Goal: Complete application form: Complete application form

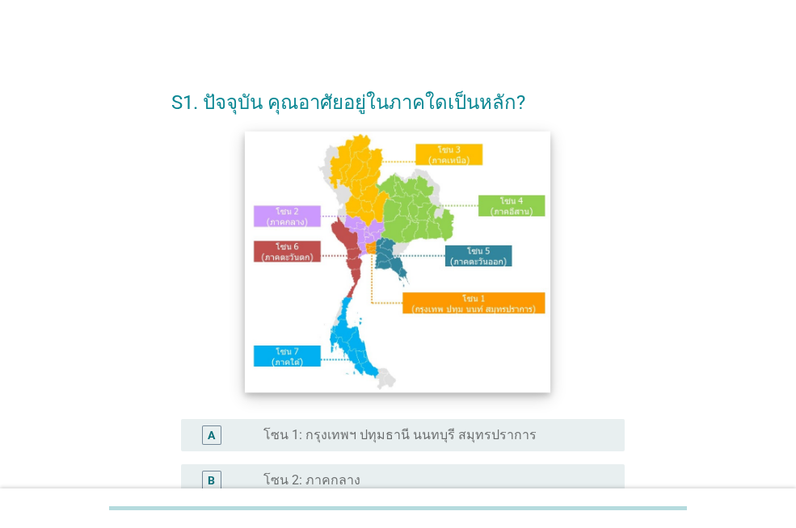
click at [383, 249] on img at bounding box center [398, 262] width 306 height 262
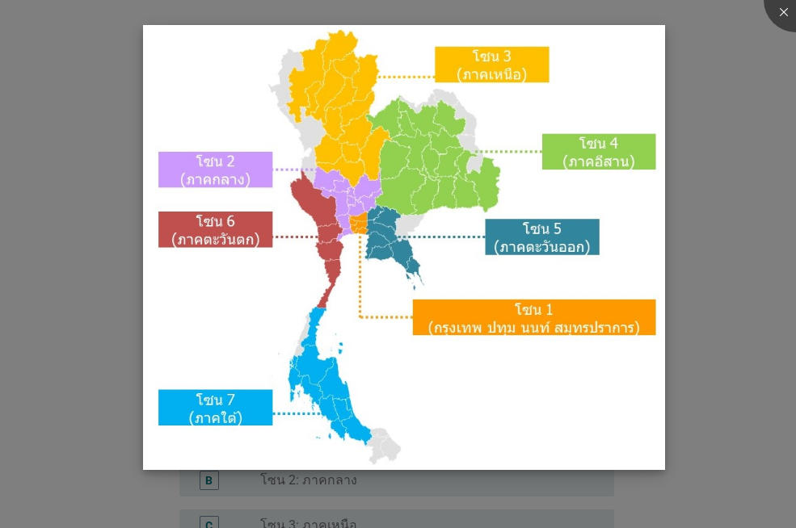
click at [378, 224] on img at bounding box center [403, 248] width 521 height 446
click at [358, 224] on img at bounding box center [403, 248] width 521 height 446
click at [778, 8] on div at bounding box center [796, 0] width 65 height 65
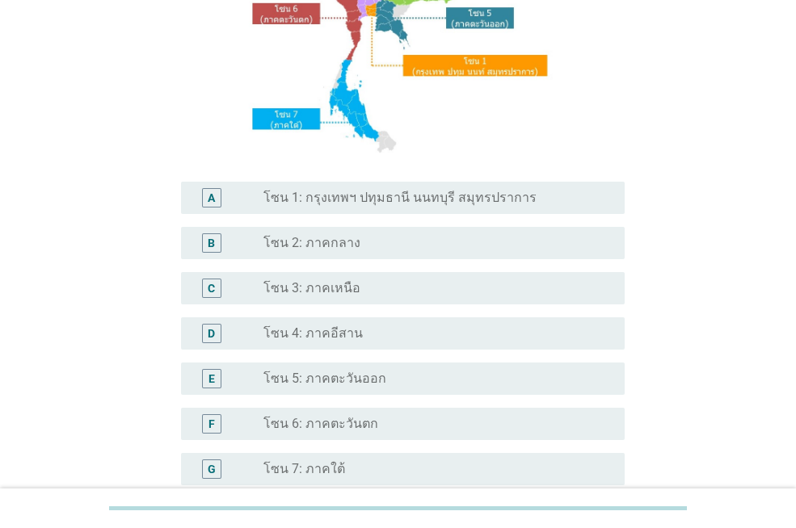
scroll to position [242, 0]
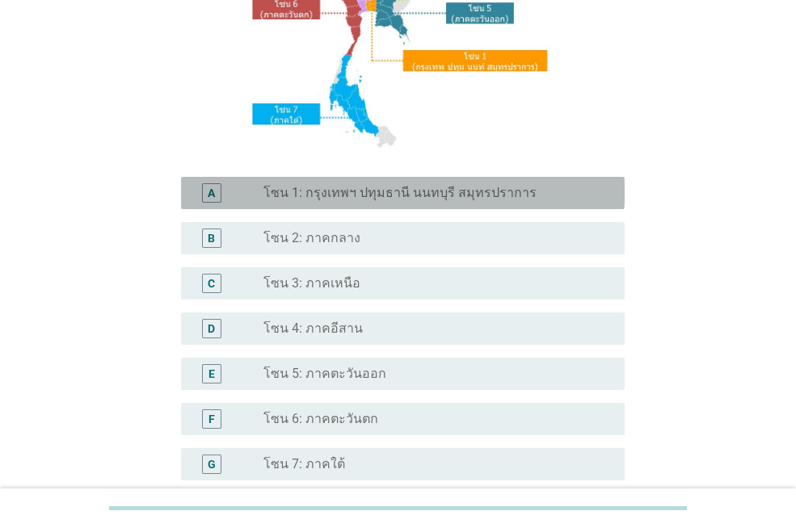
click at [314, 190] on label "โซน 1: กรุงเทพฯ ปทุมธานี นนทบุรี สมุทรปราการ" at bounding box center [399, 193] width 273 height 16
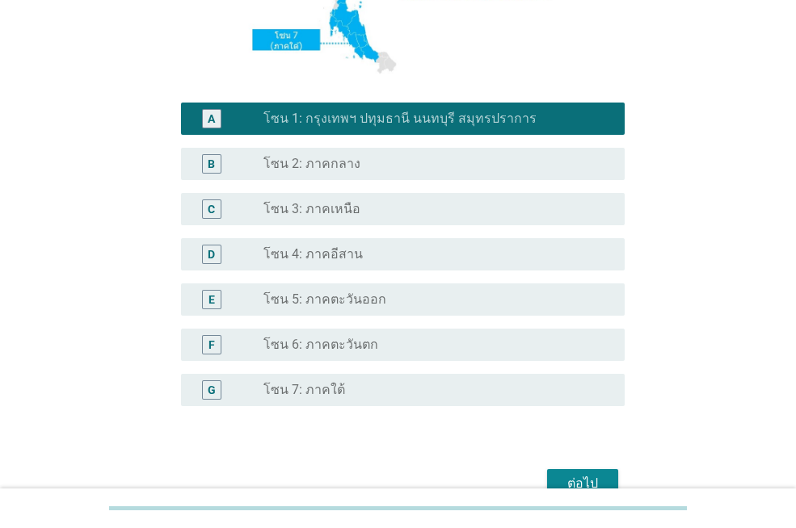
scroll to position [403, 0]
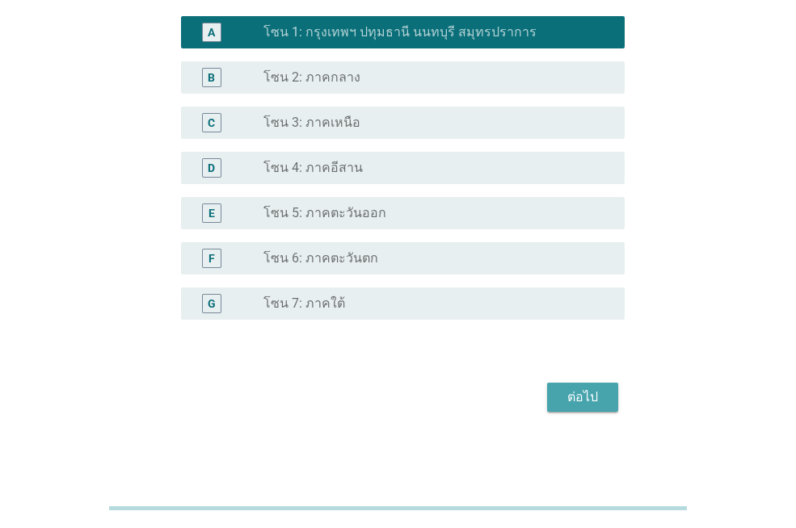
click at [551, 389] on button "ต่อไป" at bounding box center [582, 397] width 71 height 29
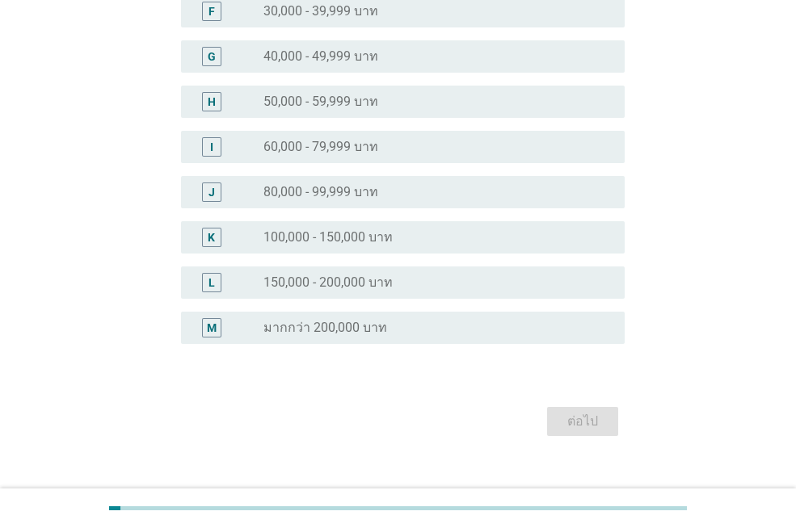
scroll to position [0, 0]
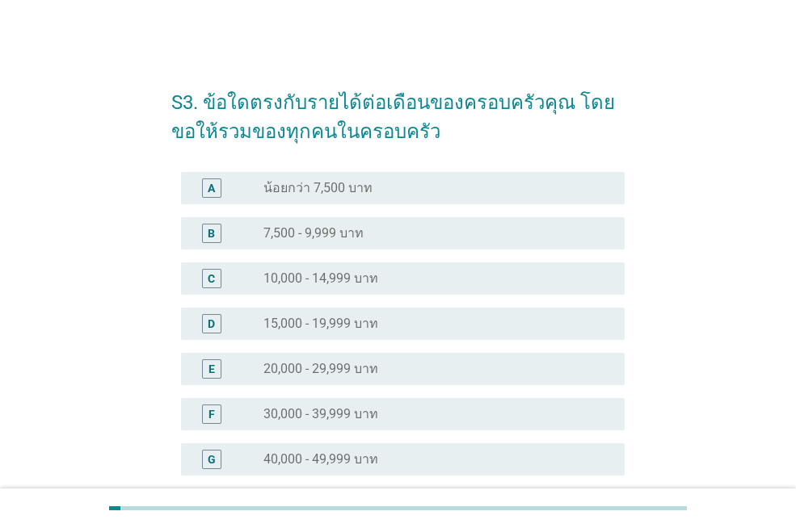
click at [308, 406] on label "30,000 - 39,999 บาท" at bounding box center [320, 414] width 115 height 16
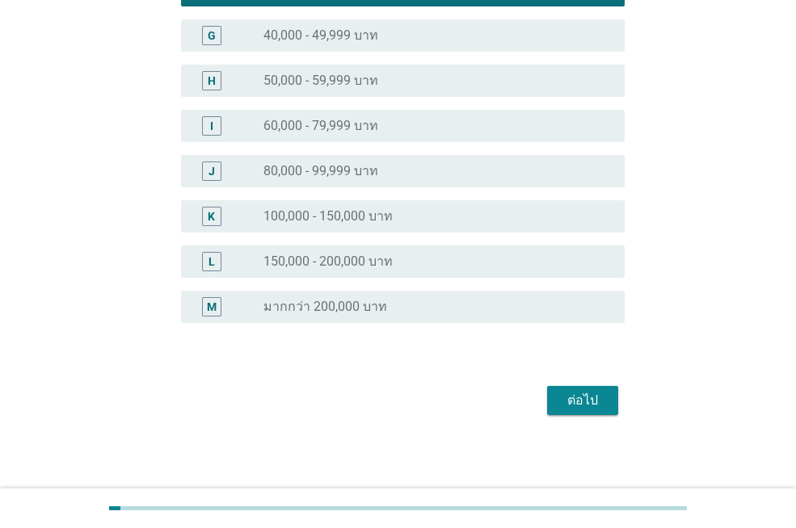
scroll to position [427, 0]
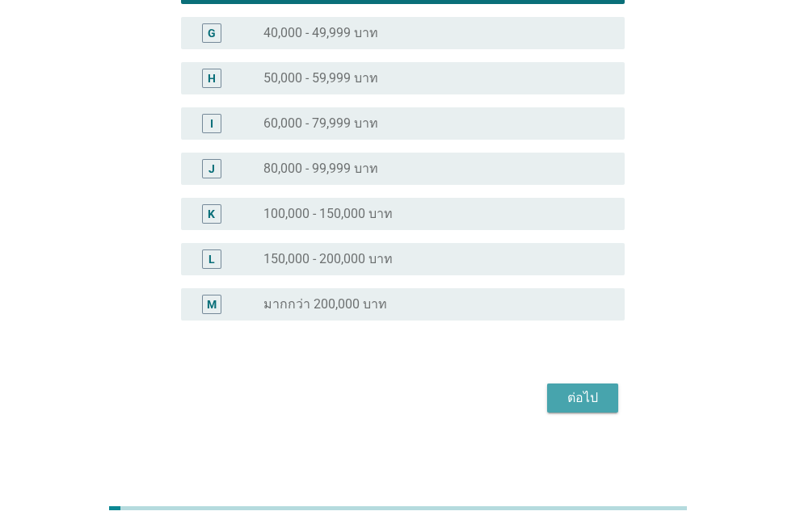
click at [567, 401] on div "ต่อไป" at bounding box center [582, 398] width 45 height 19
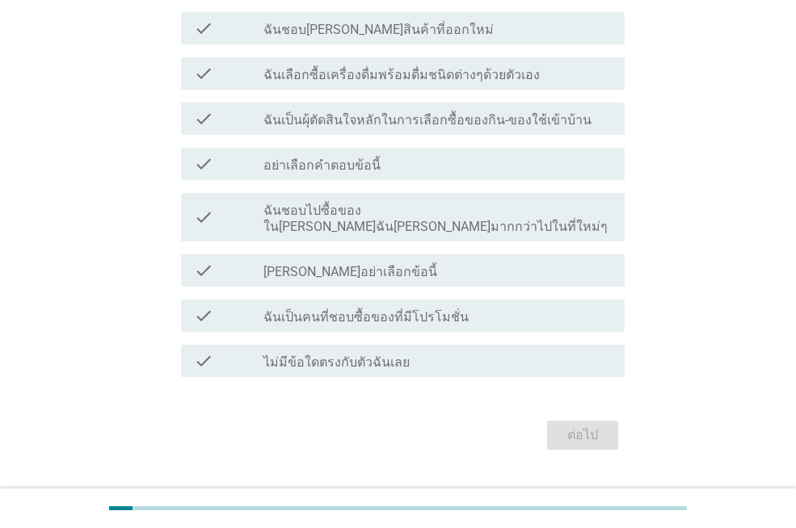
scroll to position [204, 0]
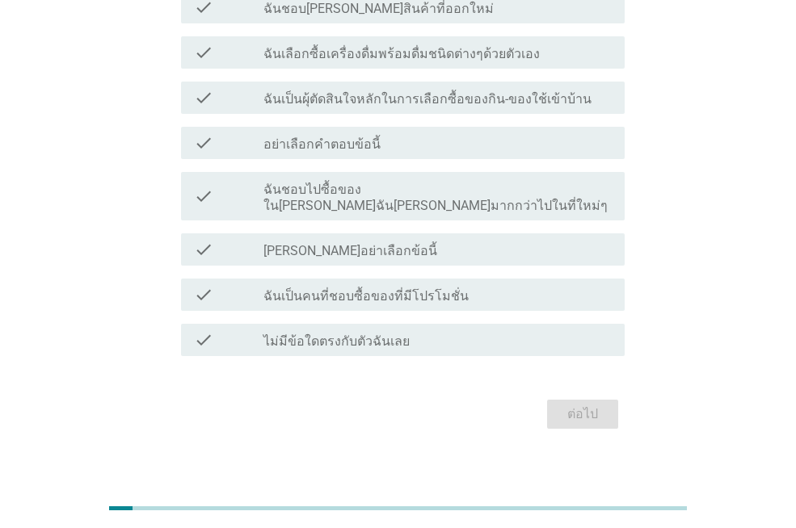
click at [374, 334] on label "ไม่มีข้อใดตรงกับตัวฉันเลย" at bounding box center [336, 342] width 146 height 16
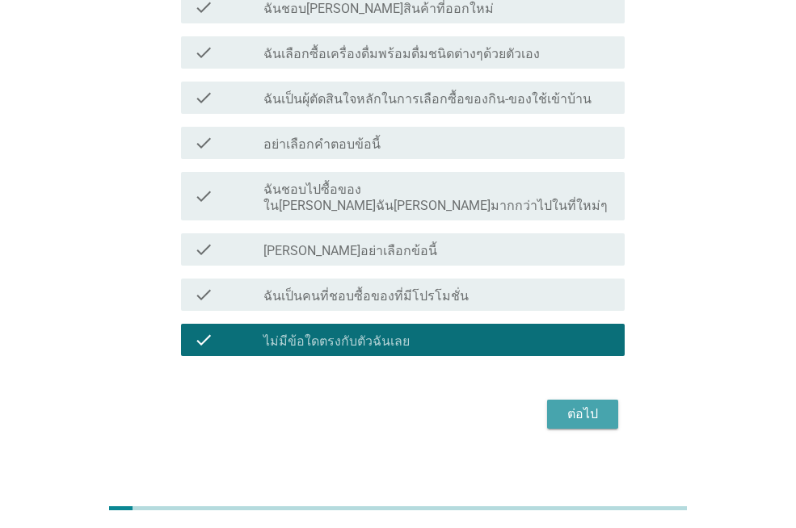
click at [575, 405] on div "ต่อไป" at bounding box center [582, 414] width 45 height 19
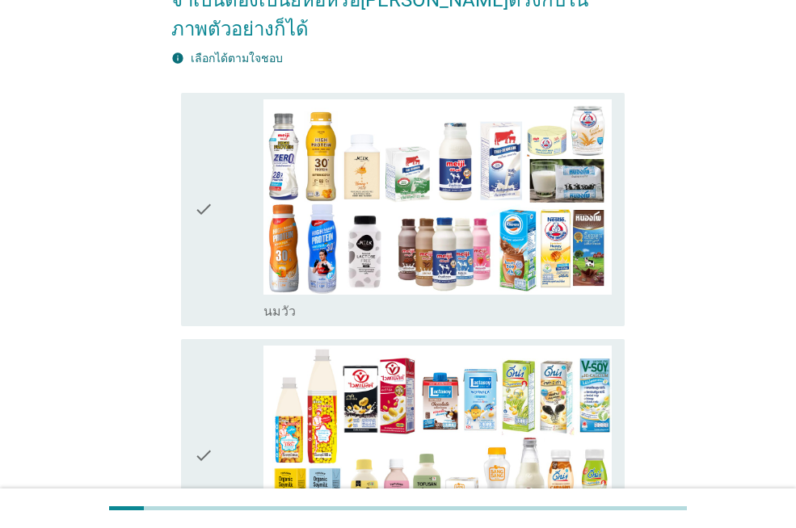
scroll to position [242, 0]
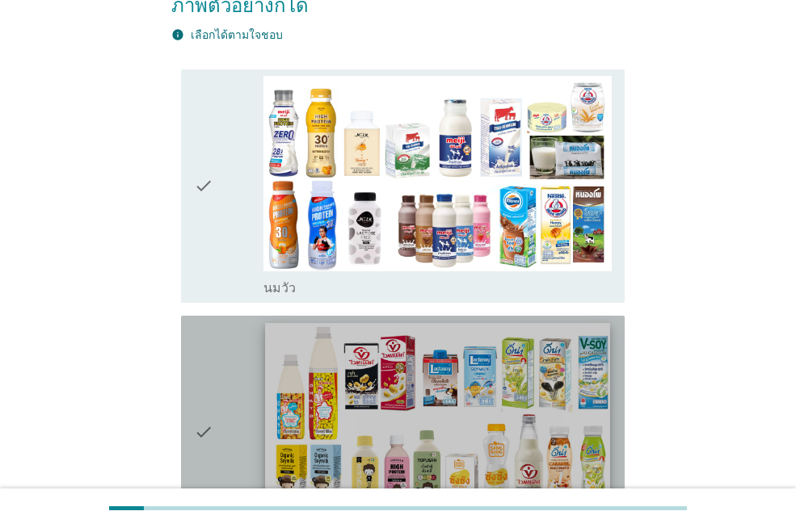
click at [466, 394] on img at bounding box center [437, 420] width 344 height 194
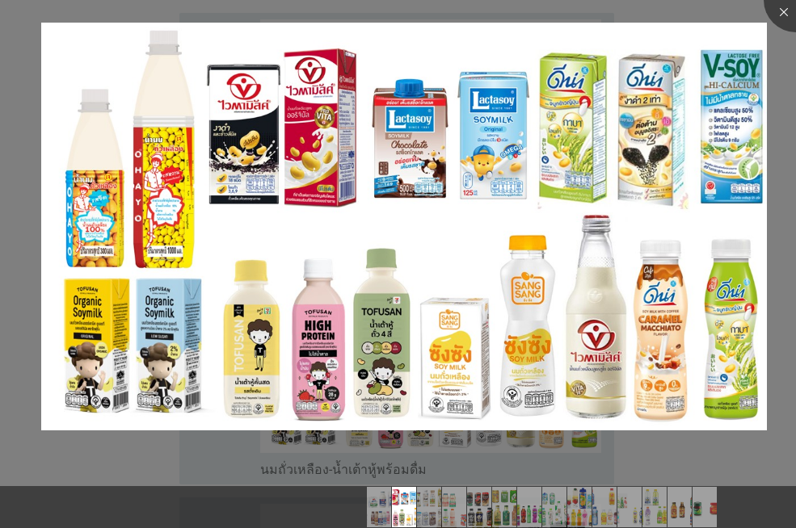
scroll to position [323, 0]
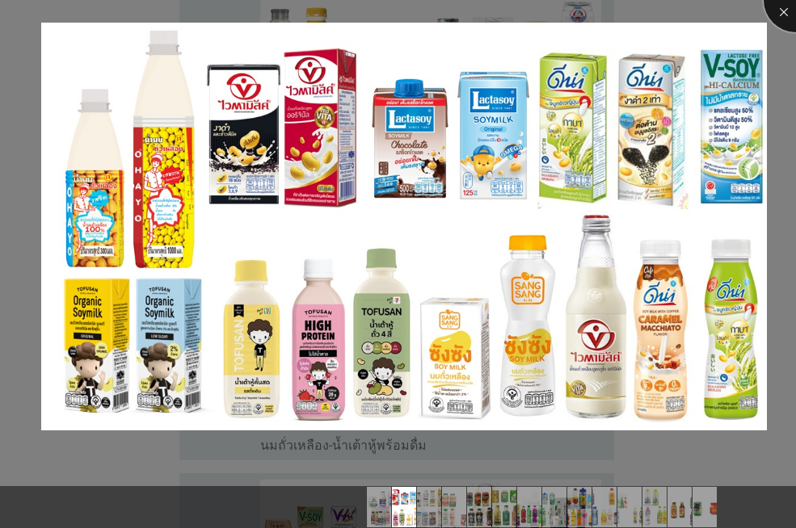
click at [773, 16] on div at bounding box center [796, 0] width 65 height 65
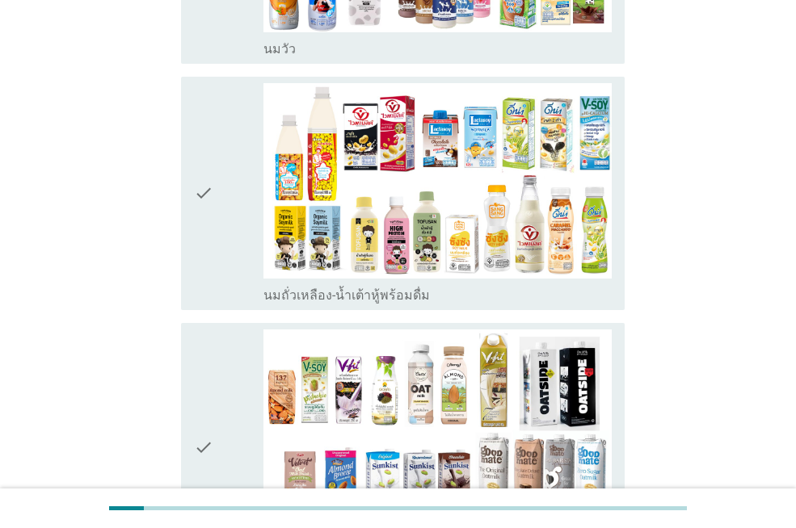
scroll to position [485, 0]
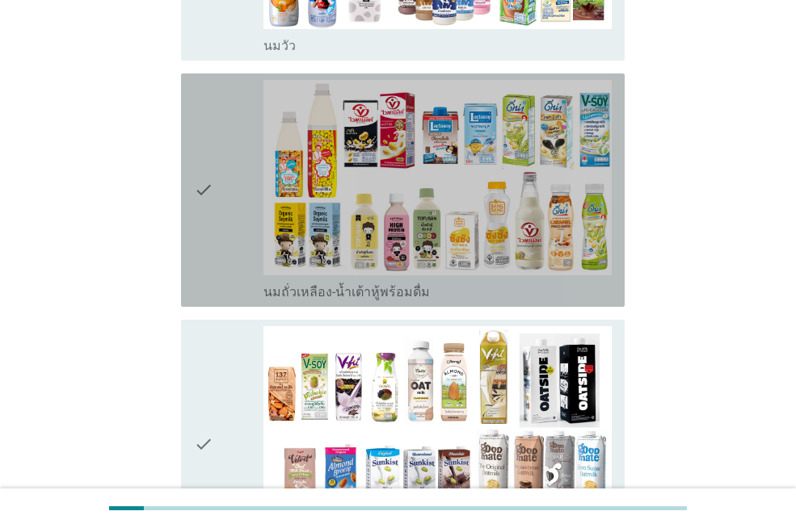
click at [199, 164] on icon "check" at bounding box center [203, 190] width 19 height 221
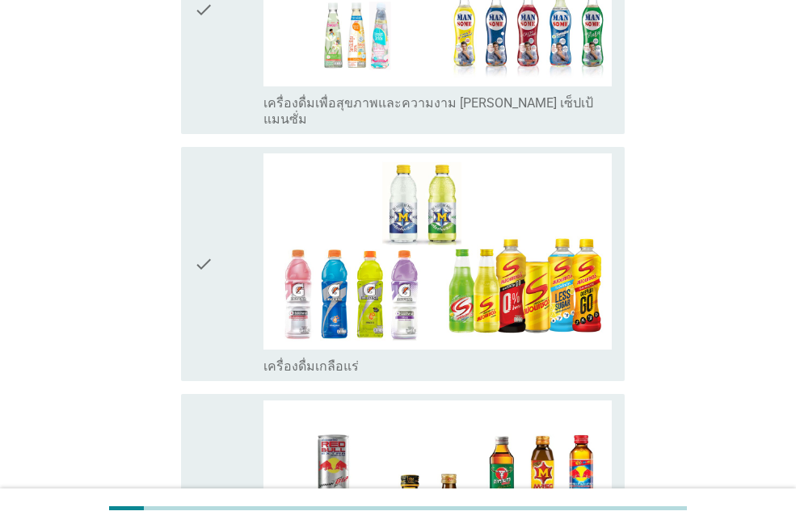
scroll to position [3394, 0]
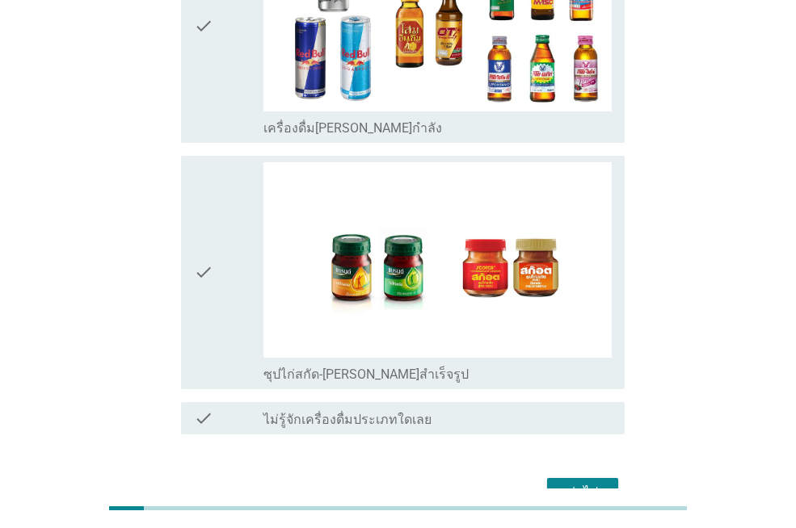
click at [569, 483] on div "ต่อไป" at bounding box center [582, 492] width 45 height 19
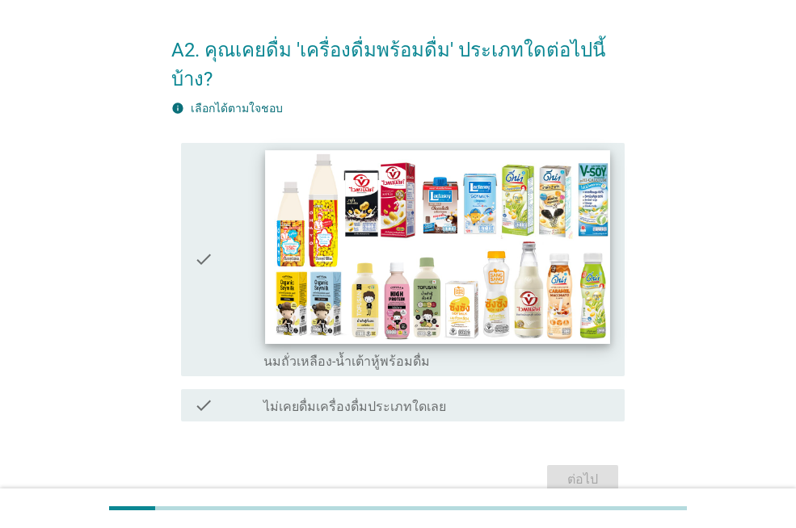
scroll to position [81, 0]
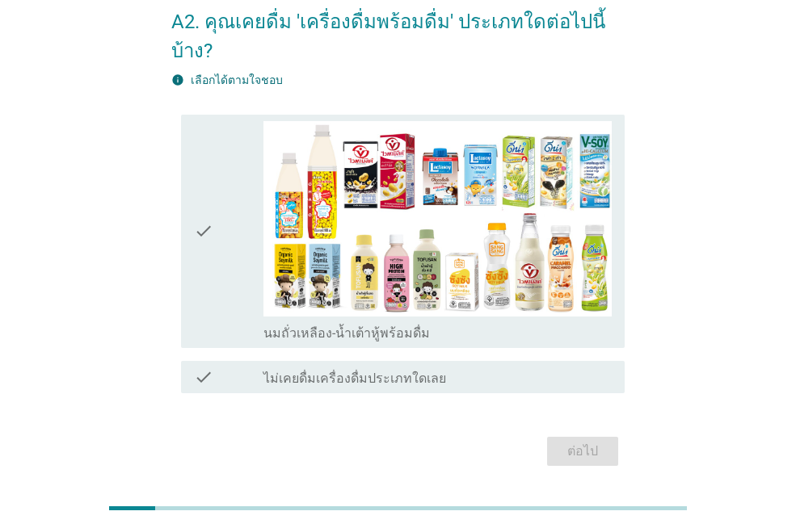
click at [196, 200] on icon "check" at bounding box center [203, 231] width 19 height 221
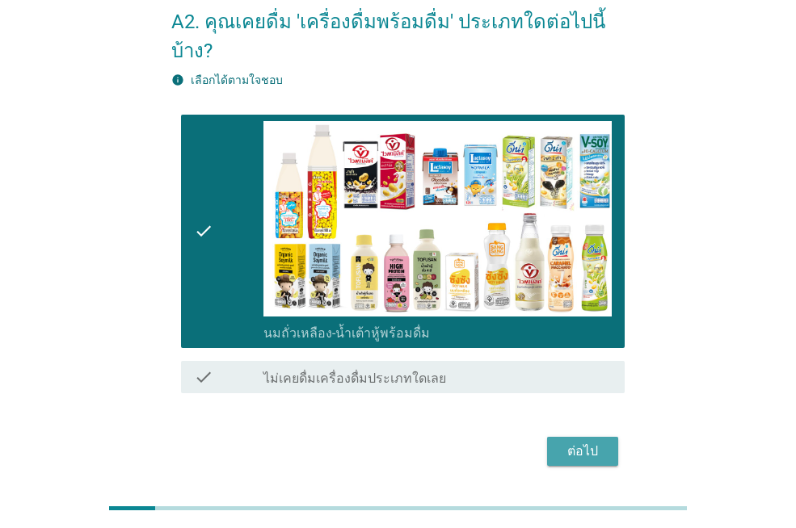
click at [577, 442] on div "ต่อไป" at bounding box center [582, 451] width 45 height 19
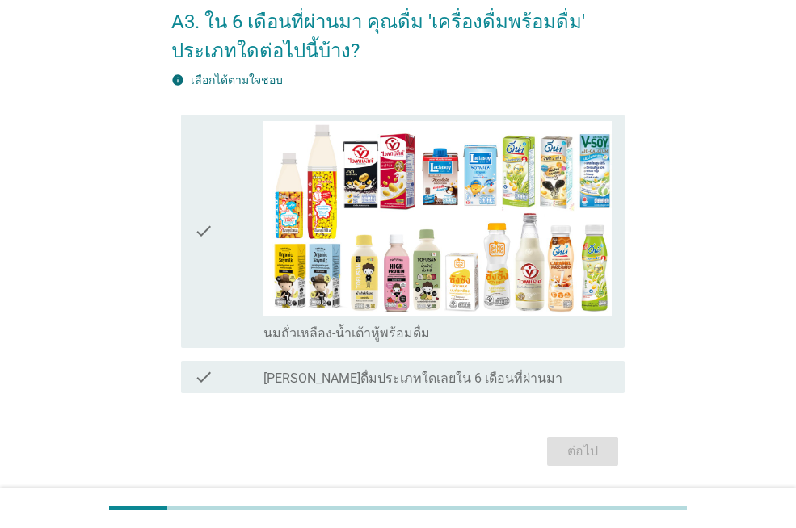
scroll to position [0, 0]
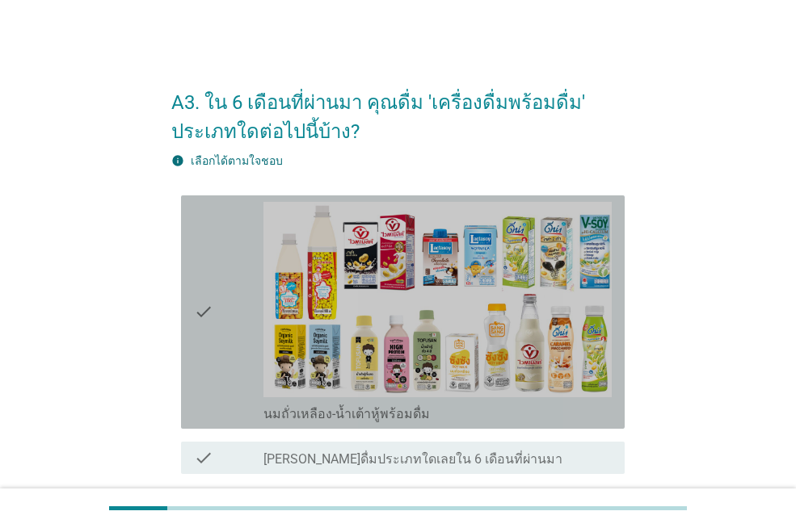
click at [197, 305] on icon "check" at bounding box center [203, 312] width 19 height 221
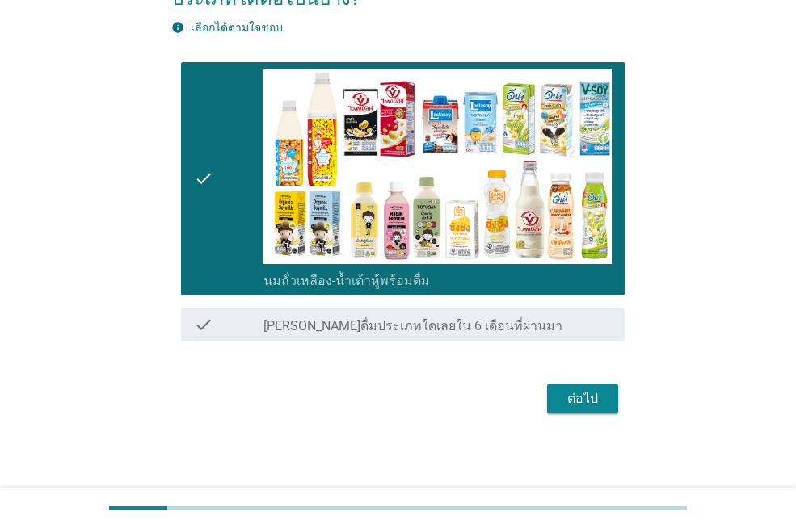
scroll to position [134, 0]
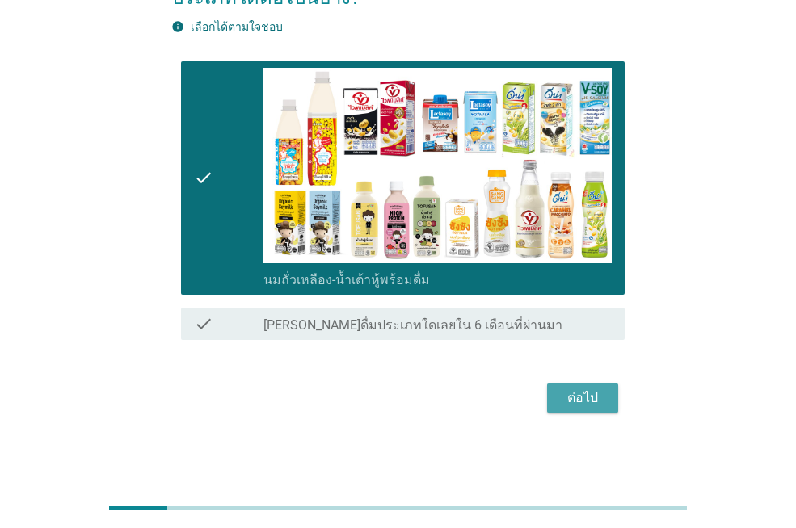
click at [600, 399] on div "ต่อไป" at bounding box center [582, 398] width 45 height 19
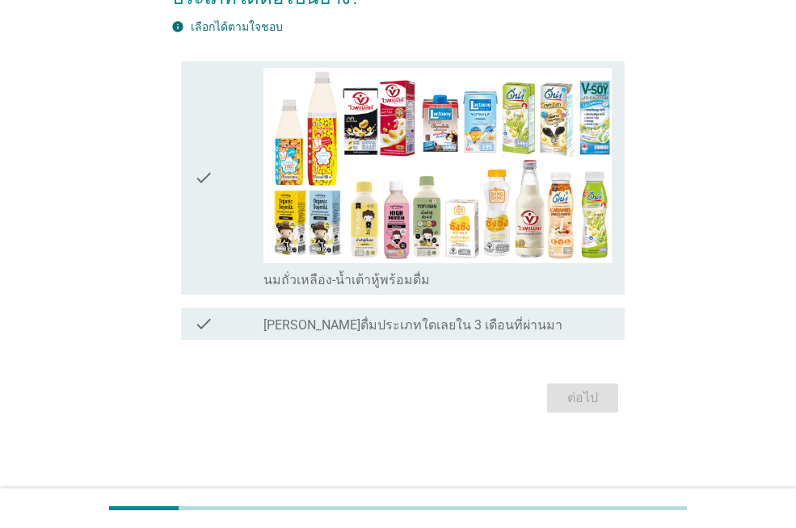
scroll to position [0, 0]
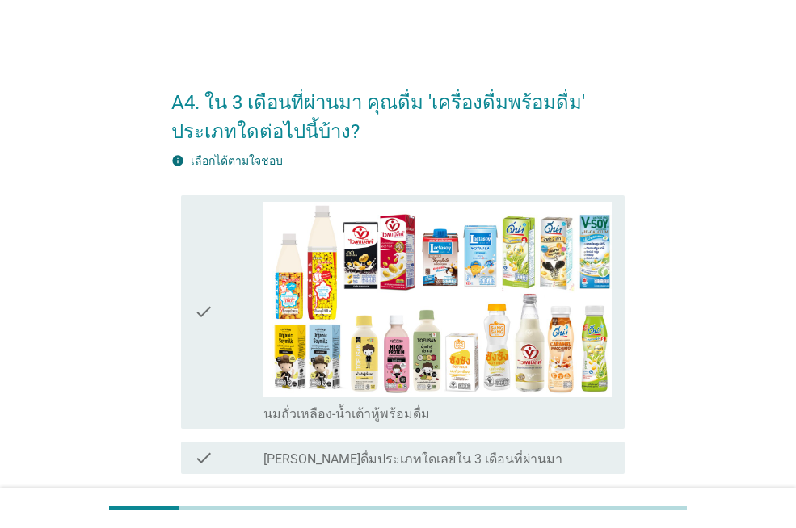
click at [205, 307] on icon "check" at bounding box center [203, 312] width 19 height 221
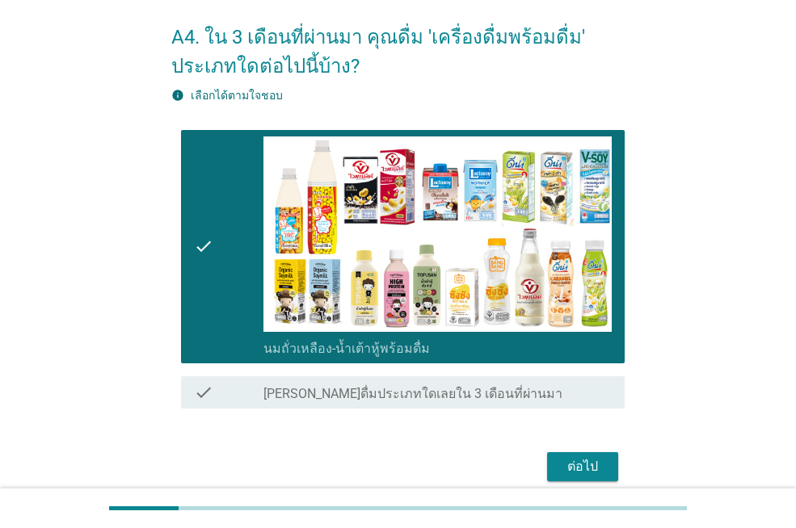
scroll to position [134, 0]
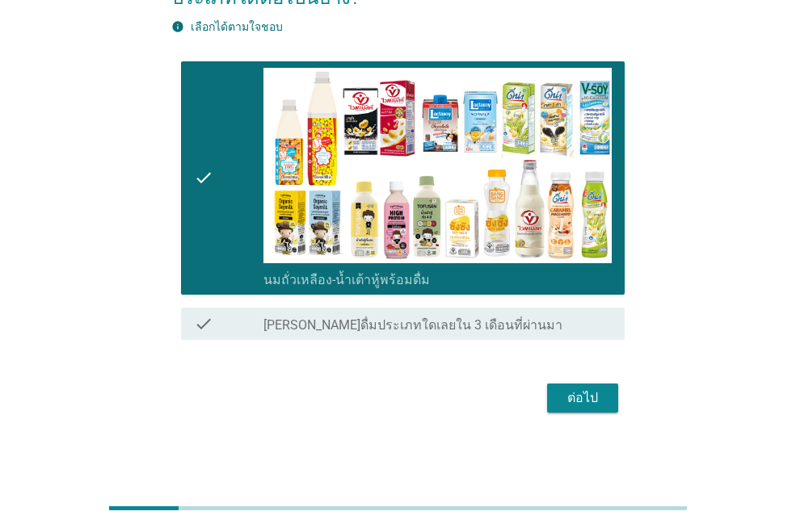
click at [568, 400] on div "ต่อไป" at bounding box center [582, 398] width 45 height 19
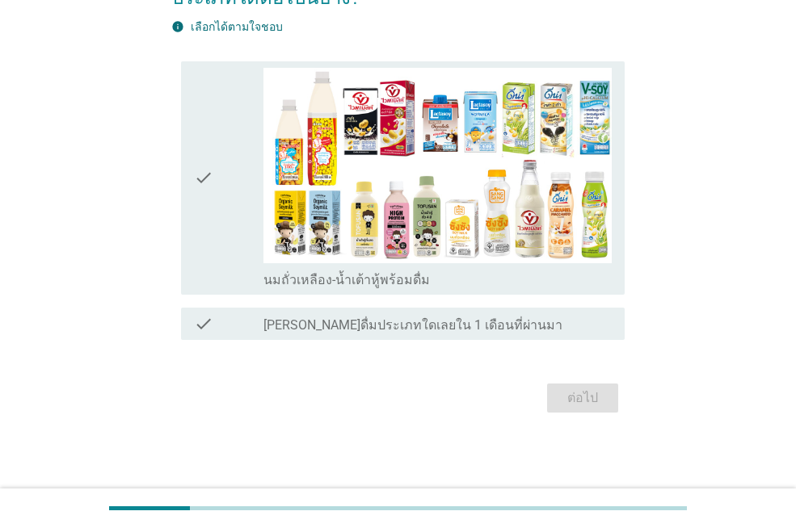
scroll to position [0, 0]
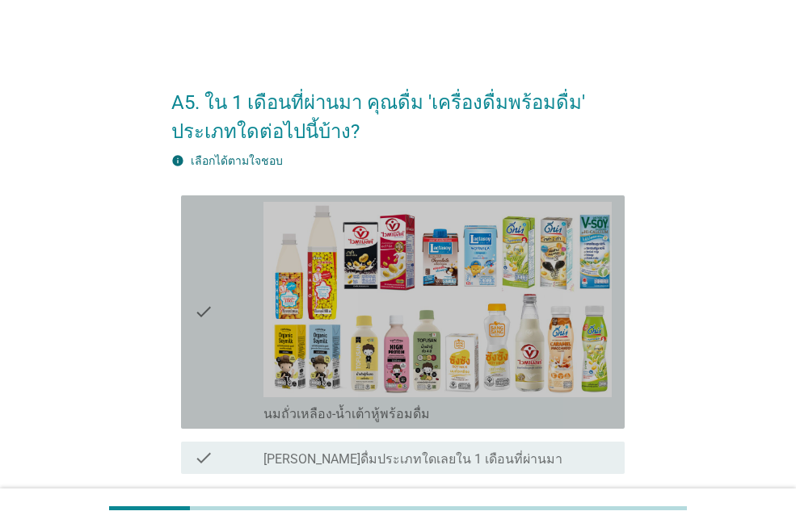
click at [208, 312] on icon "check" at bounding box center [203, 312] width 19 height 221
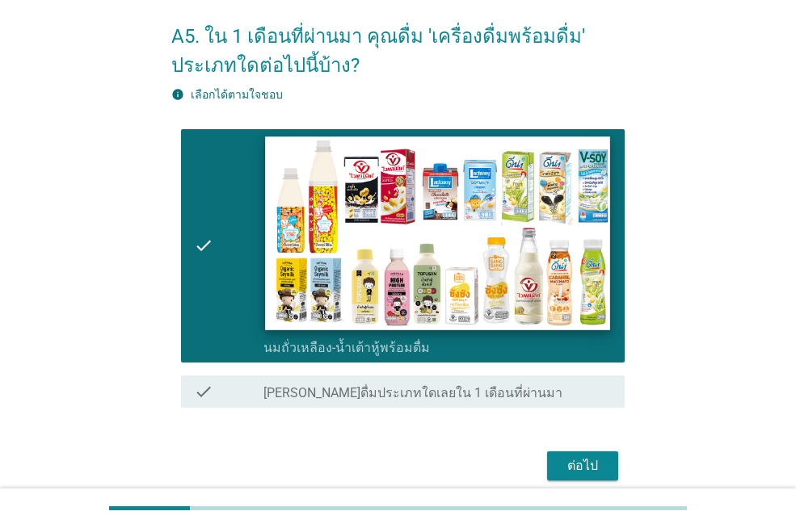
scroll to position [134, 0]
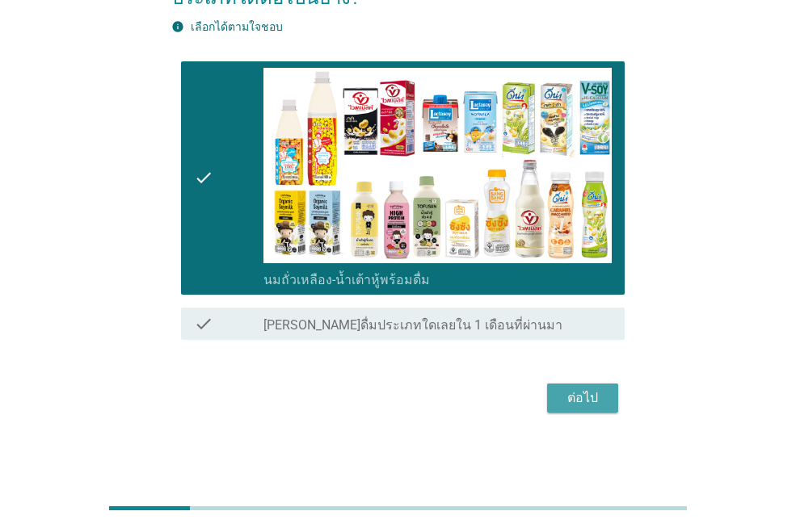
click at [582, 396] on div "ต่อไป" at bounding box center [582, 398] width 45 height 19
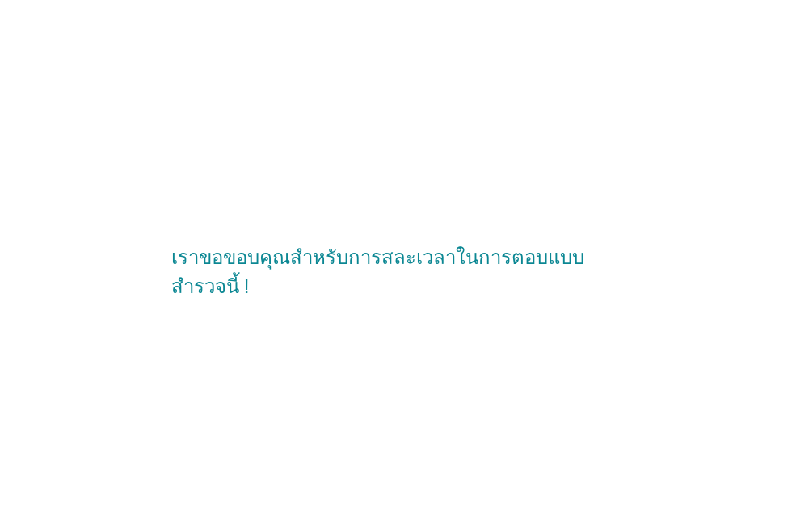
scroll to position [0, 0]
